Goal: Find specific page/section: Find specific page/section

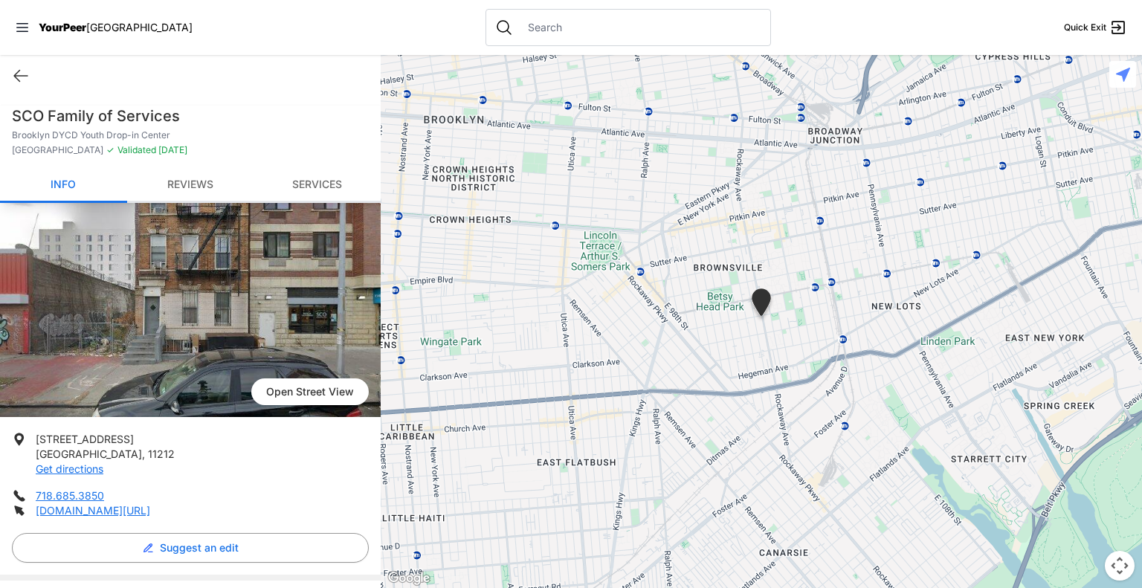
click at [519, 26] on input "text" at bounding box center [640, 27] width 242 height 15
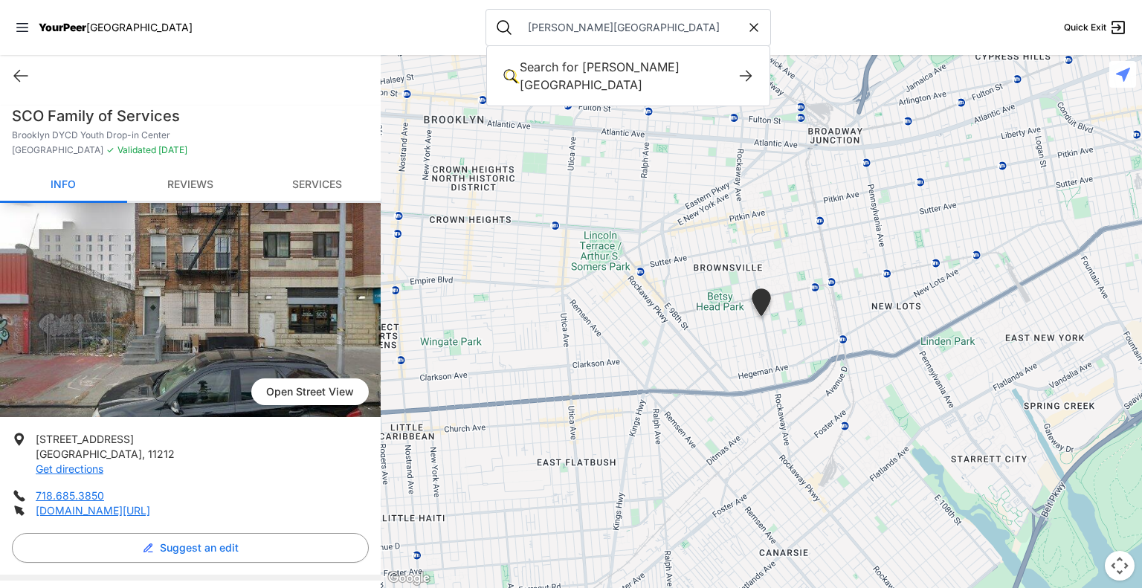
type input "[PERSON_NAME][GEOGRAPHIC_DATA]"
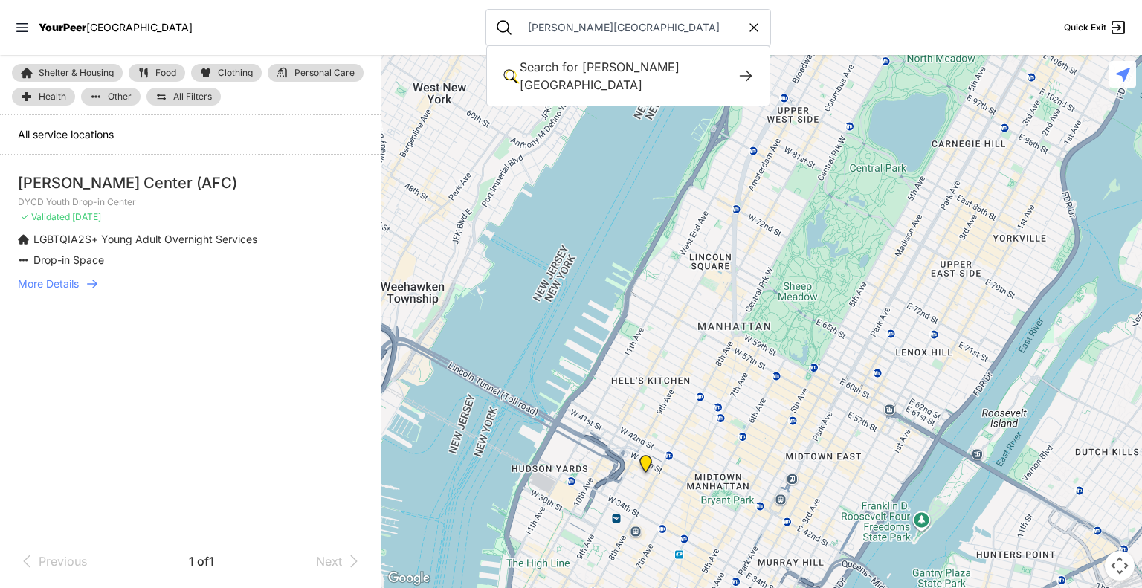
click at [56, 281] on span "More Details" at bounding box center [48, 283] width 61 height 15
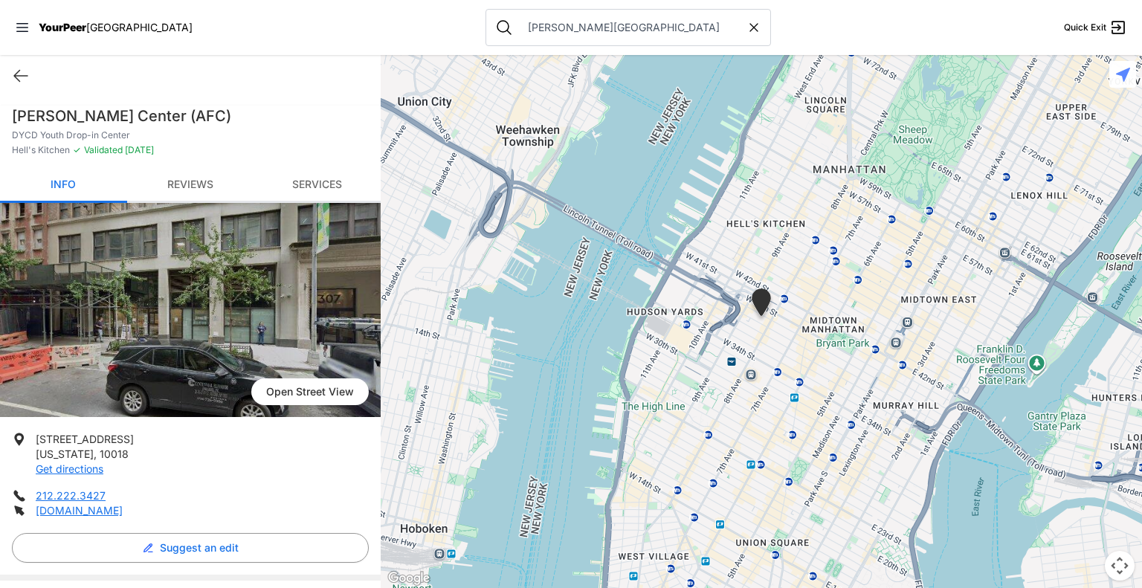
scroll to position [42, 0]
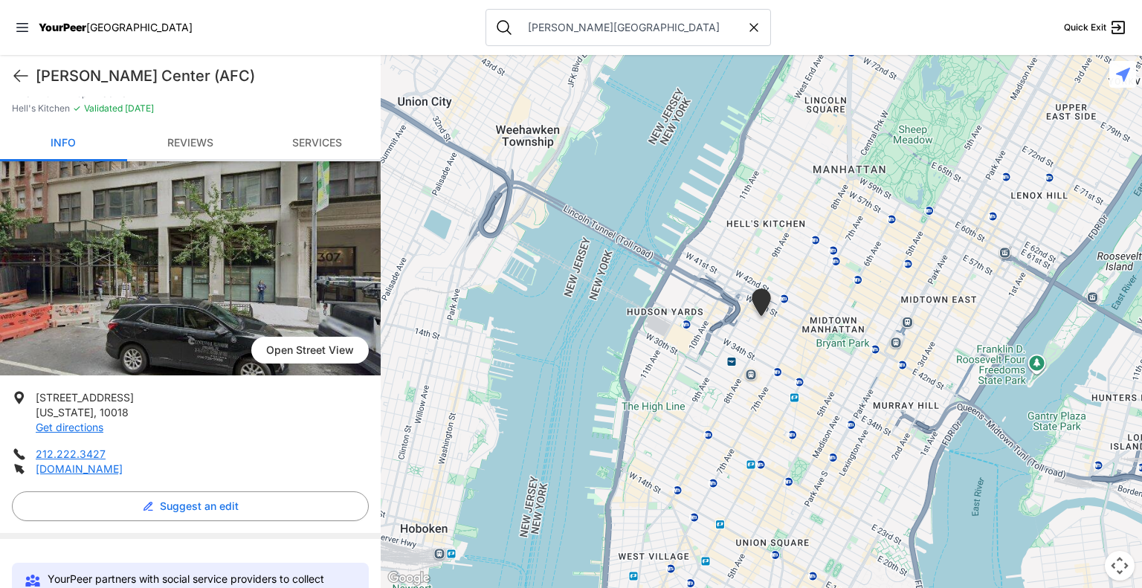
click at [183, 142] on link "Reviews" at bounding box center [190, 143] width 127 height 35
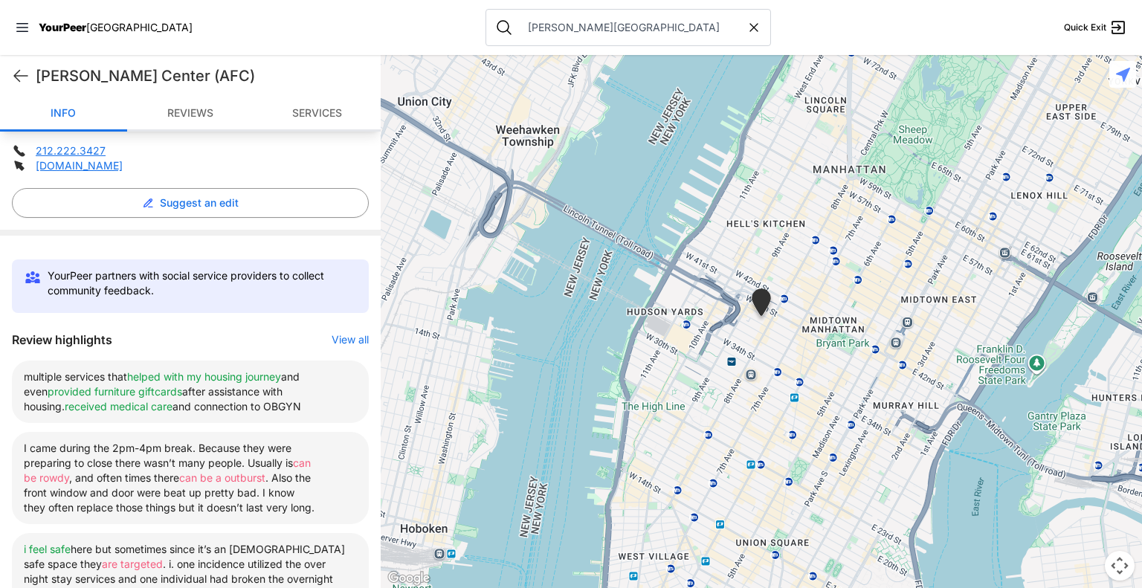
scroll to position [344, 0]
